Goal: Transaction & Acquisition: Download file/media

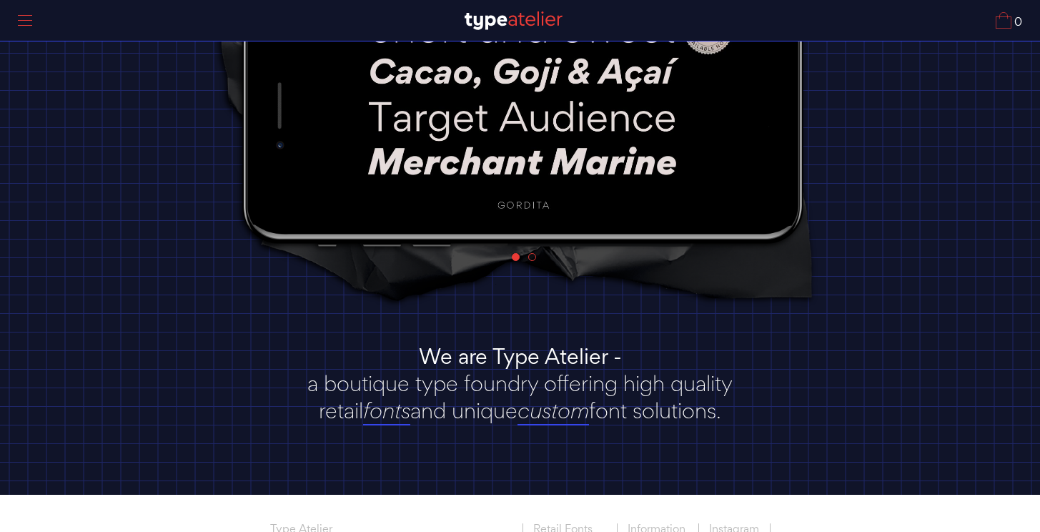
scroll to position [259, 0]
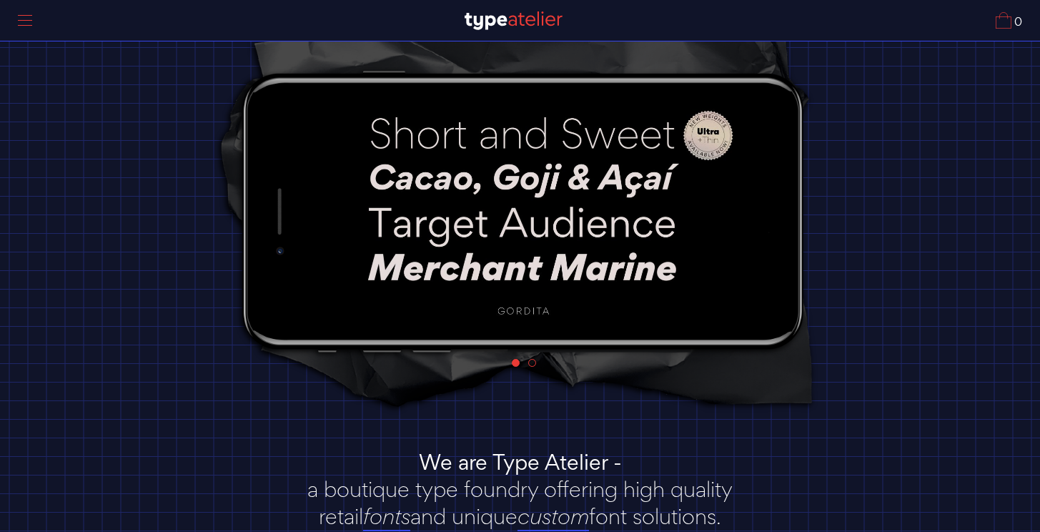
click at [465, 164] on img at bounding box center [523, 209] width 422 height 237
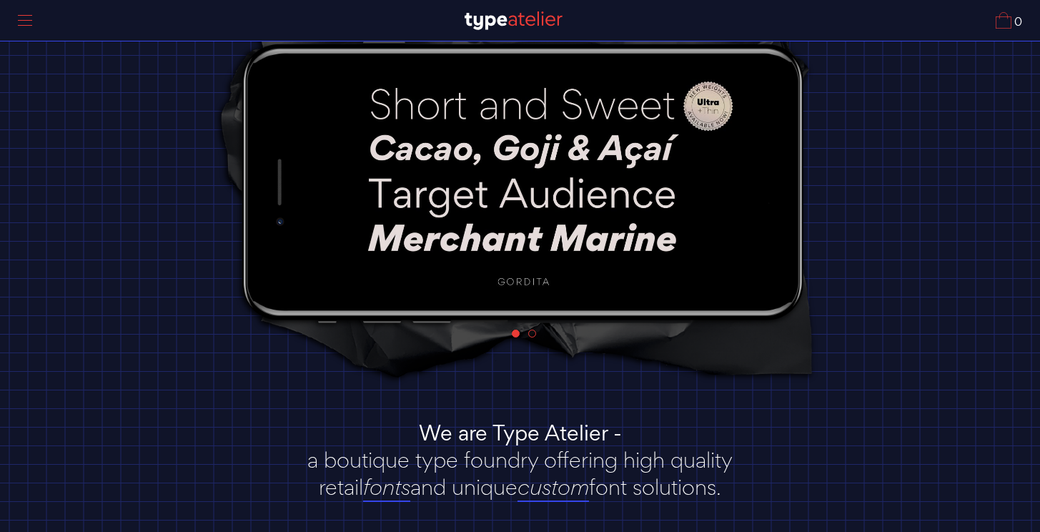
scroll to position [131, 0]
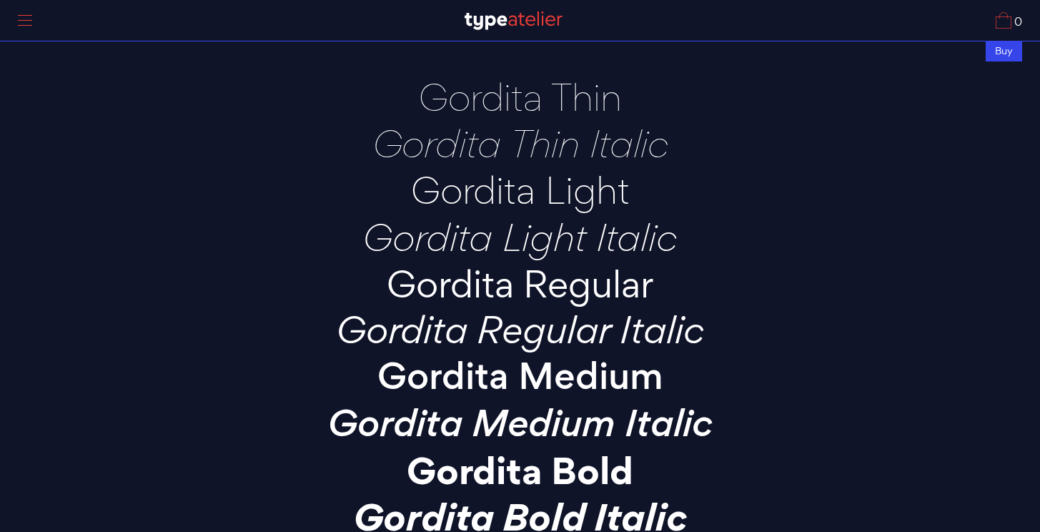
click at [489, 104] on p "Gordita Thin" at bounding box center [520, 96] width 500 height 39
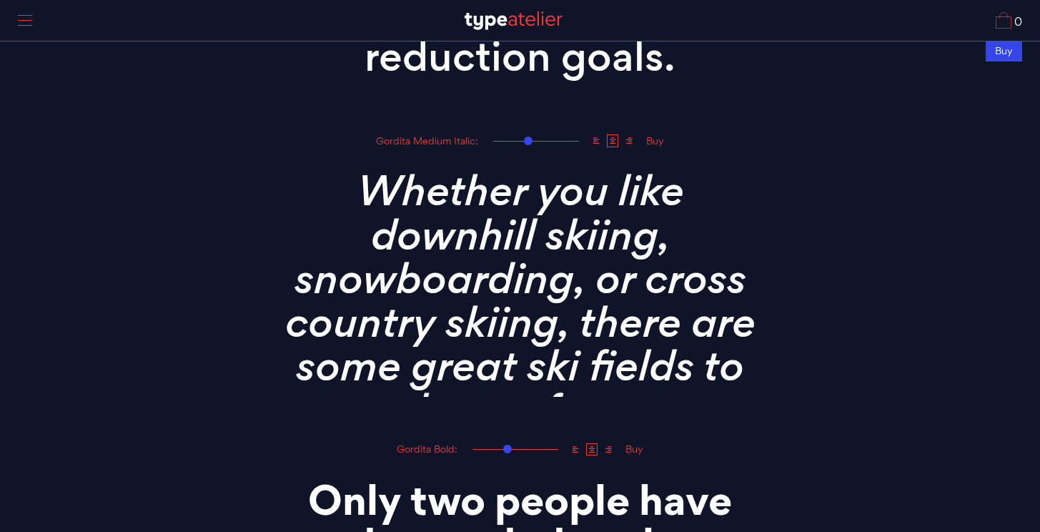
scroll to position [2875, 0]
